Goal: Obtain resource: Download file/media

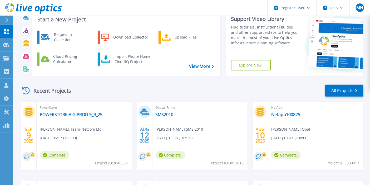
scroll to position [37, 0]
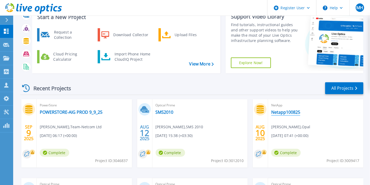
click at [282, 112] on link "Netapp100825" at bounding box center [285, 111] width 29 height 5
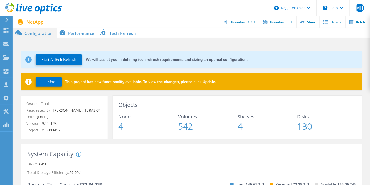
click at [79, 34] on li "Performance" at bounding box center [77, 32] width 41 height 11
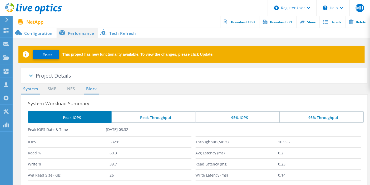
click at [88, 91] on link "Block" at bounding box center [91, 89] width 14 height 7
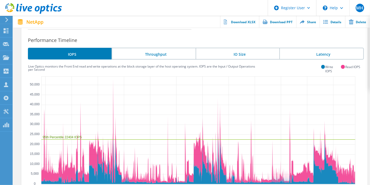
scroll to position [147, 0]
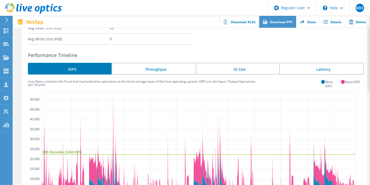
click at [281, 20] on link "Download PPT" at bounding box center [277, 22] width 37 height 12
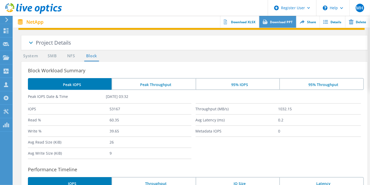
scroll to position [33, 0]
